Goal: Use online tool/utility: Utilize a website feature to perform a specific function

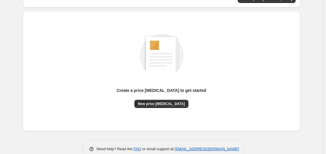
scroll to position [65, 0]
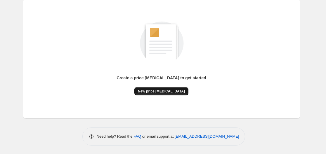
click at [149, 92] on span "New price change job" at bounding box center [161, 91] width 47 height 5
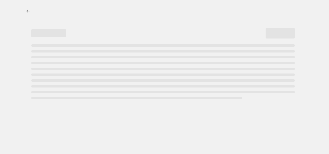
select select "percentage"
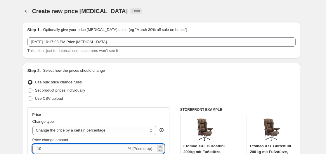
click at [63, 147] on input "-10" at bounding box center [79, 148] width 94 height 9
type input "-1"
type input "-35"
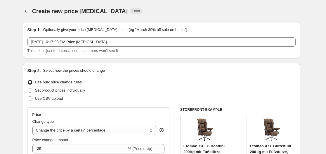
scroll to position [475, 0]
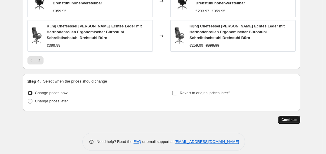
click at [282, 116] on button "Continue" at bounding box center [289, 120] width 22 height 8
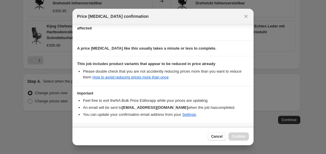
scroll to position [92, 0]
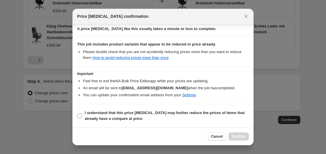
click at [113, 115] on span "I understand that this price change job may further reduce the prices of items …" at bounding box center [167, 116] width 164 height 12
click at [82, 115] on input "I understand that this price change job may further reduce the prices of items …" at bounding box center [79, 116] width 5 height 5
checkbox input "true"
click at [235, 135] on span "Confirm" at bounding box center [238, 137] width 13 height 5
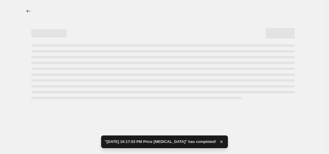
select select "percentage"
